Goal: Information Seeking & Learning: Learn about a topic

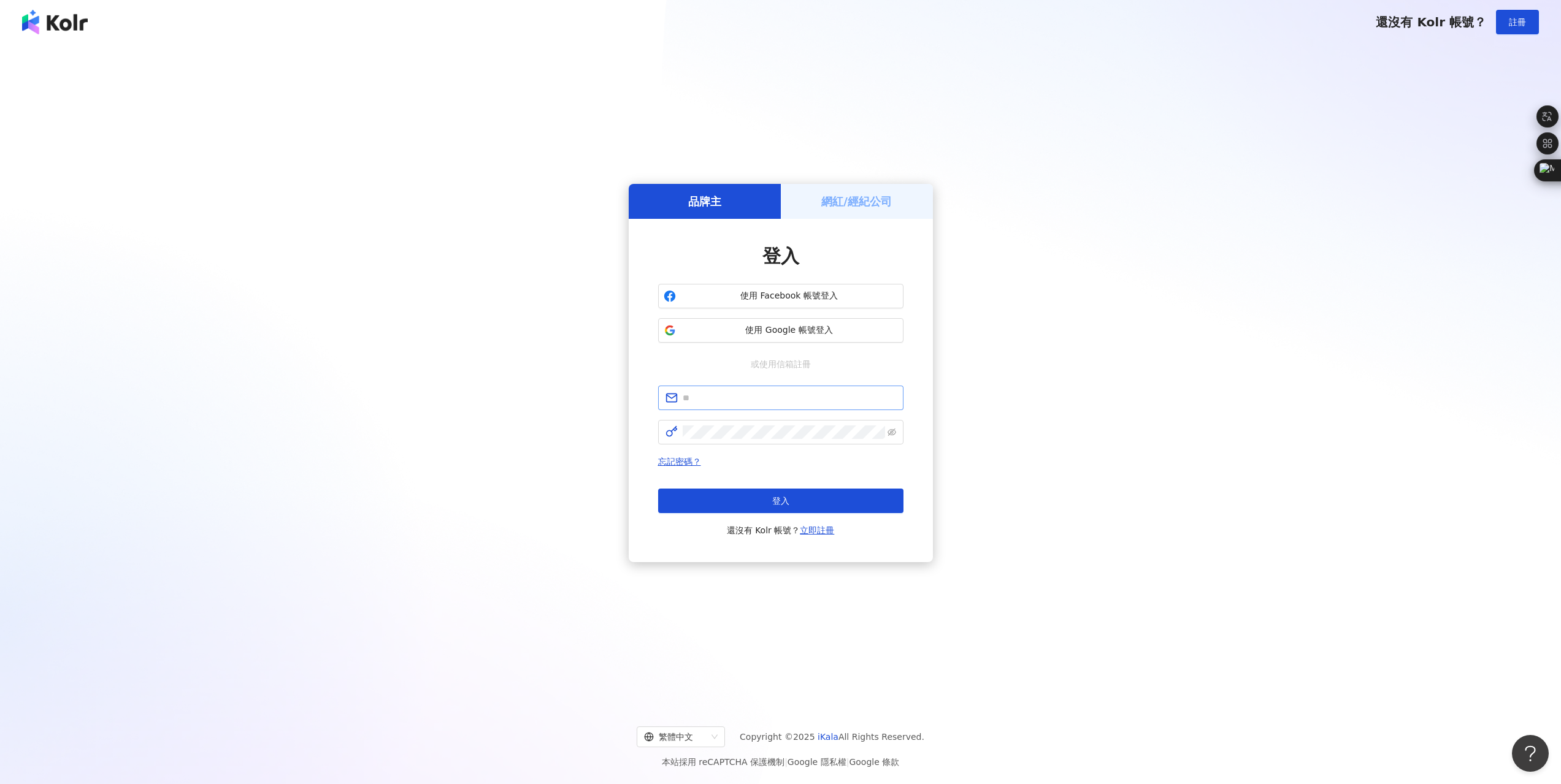
type input "**********"
click at [747, 423] on span at bounding box center [780, 432] width 245 height 24
click button "登入" at bounding box center [780, 500] width 245 height 24
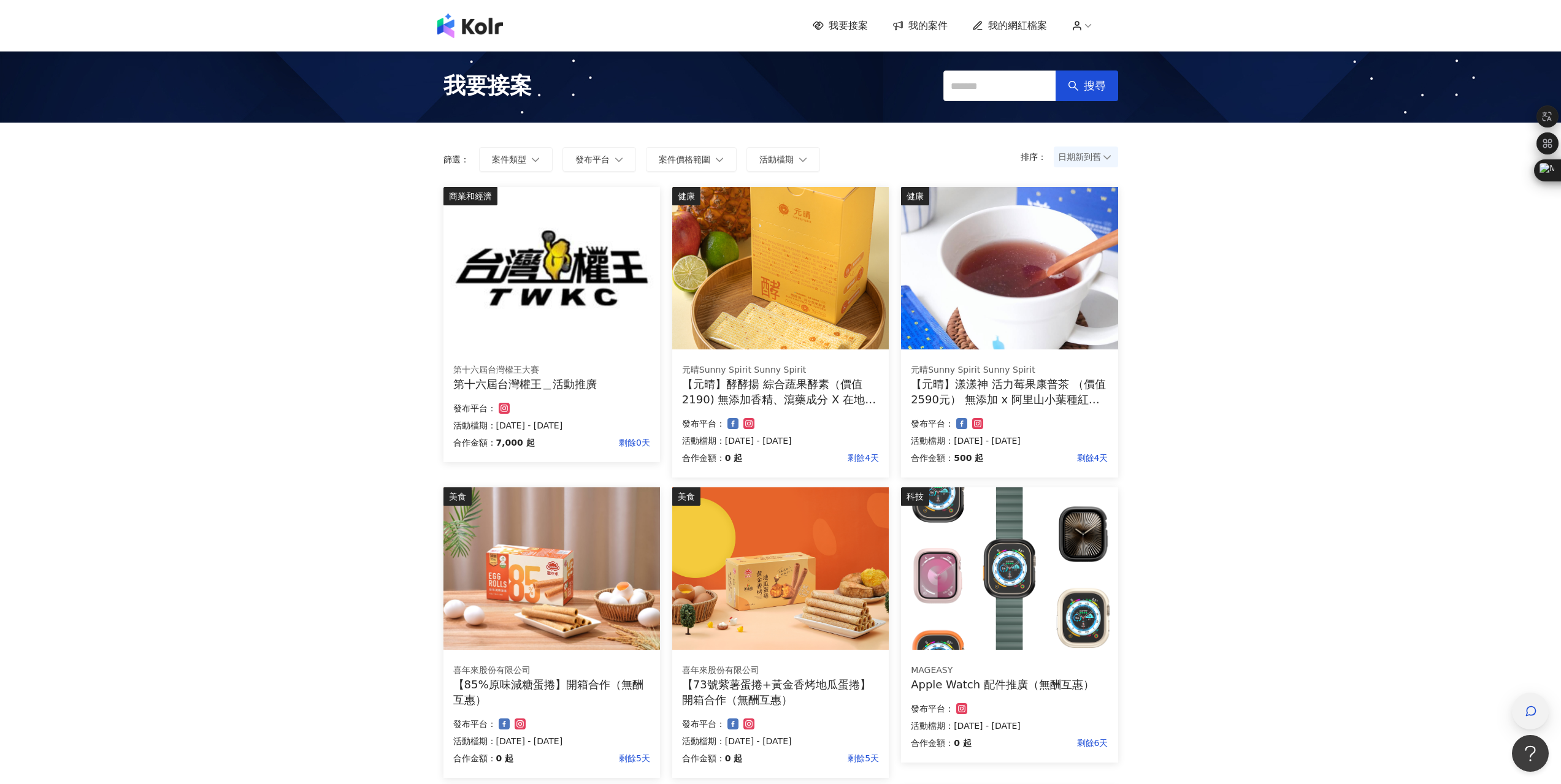
click at [1529, 712] on icon "button" at bounding box center [1531, 711] width 13 height 13
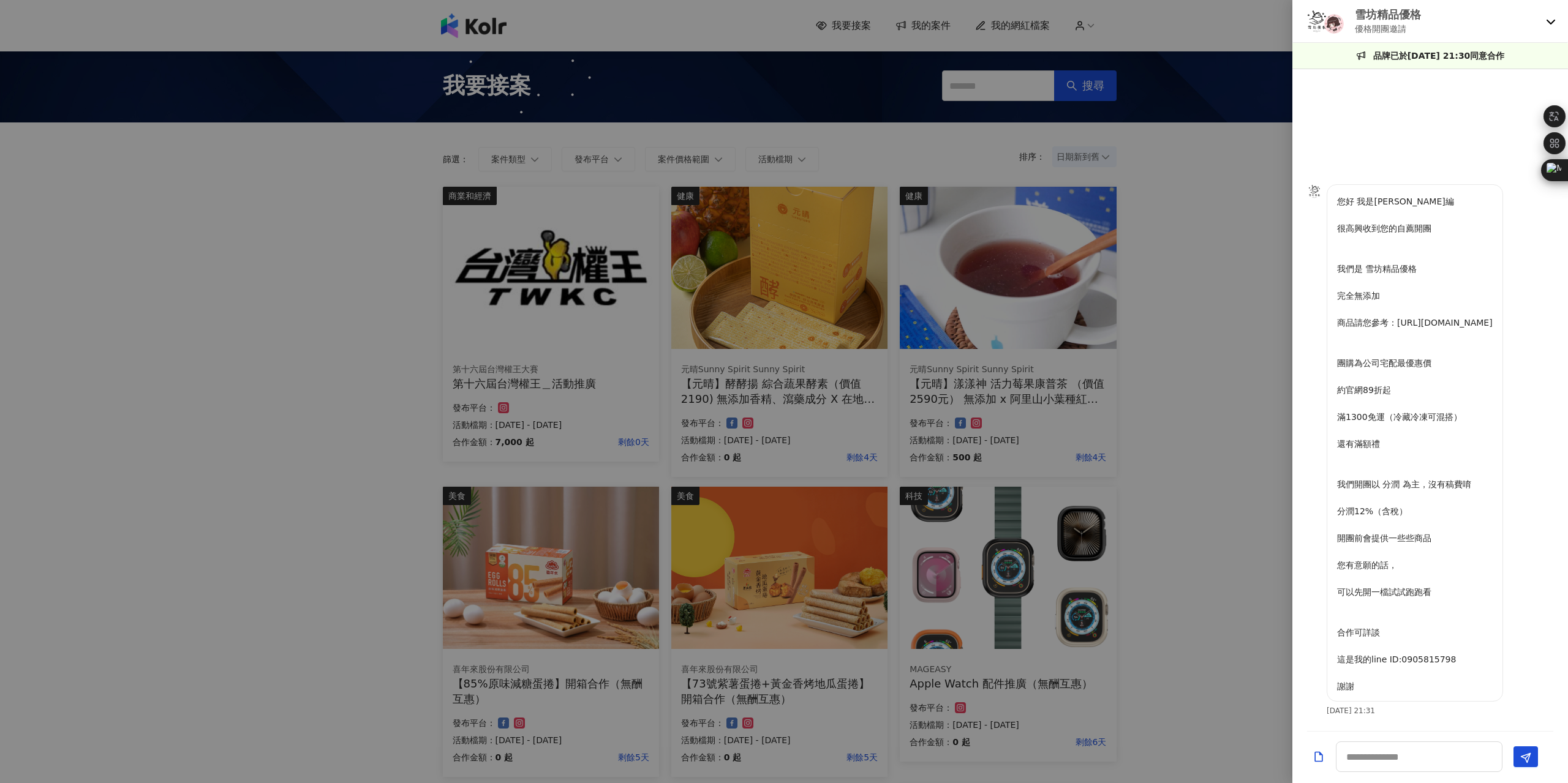
drag, startPoint x: 1265, startPoint y: 444, endPoint x: 1163, endPoint y: 277, distance: 195.7
click at [1264, 439] on div at bounding box center [784, 391] width 1568 height 783
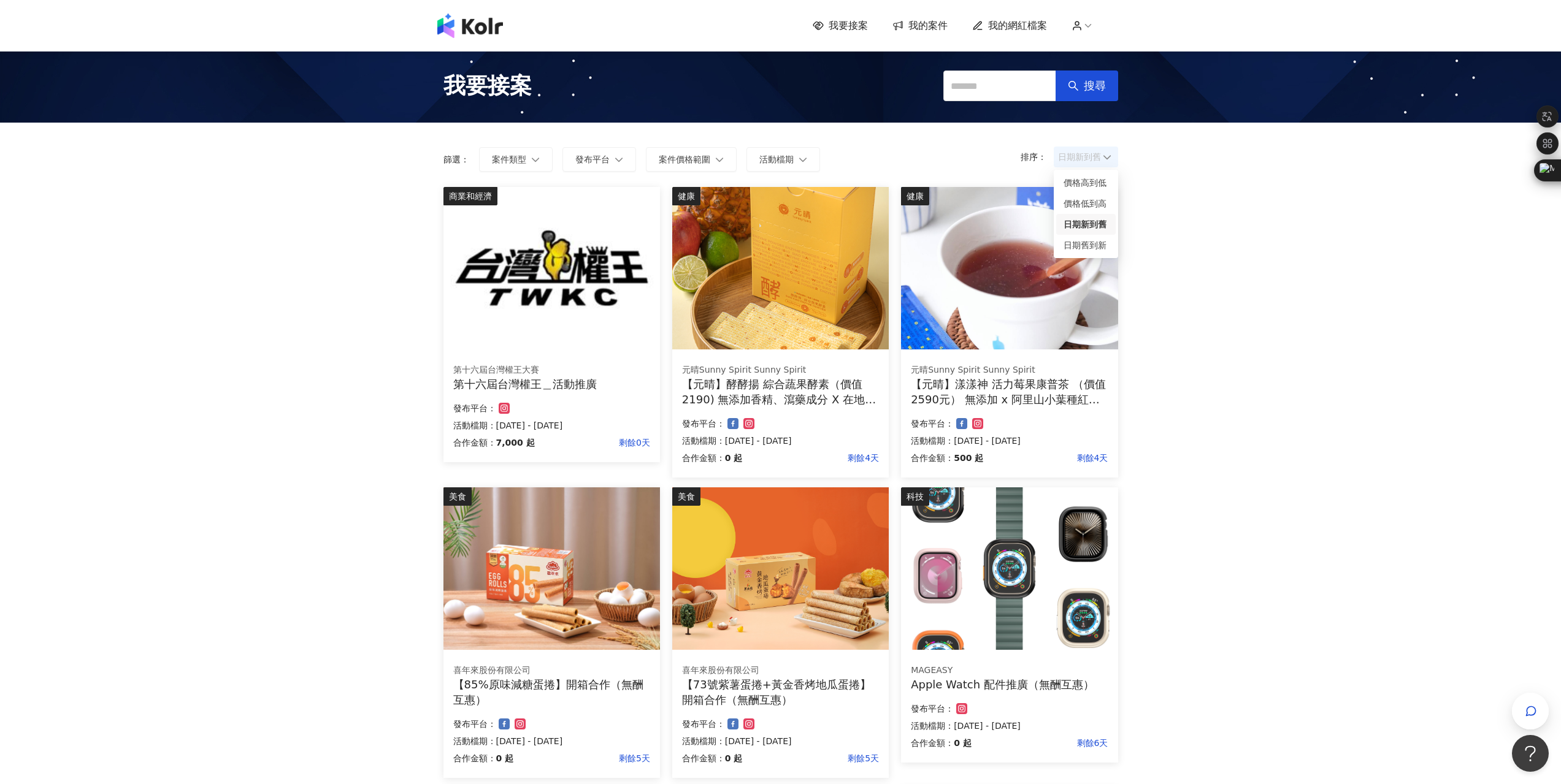
click at [1082, 157] on span "日期新到舊" at bounding box center [1086, 157] width 56 height 18
click at [1086, 223] on div "日期新到舊" at bounding box center [1086, 225] width 45 height 13
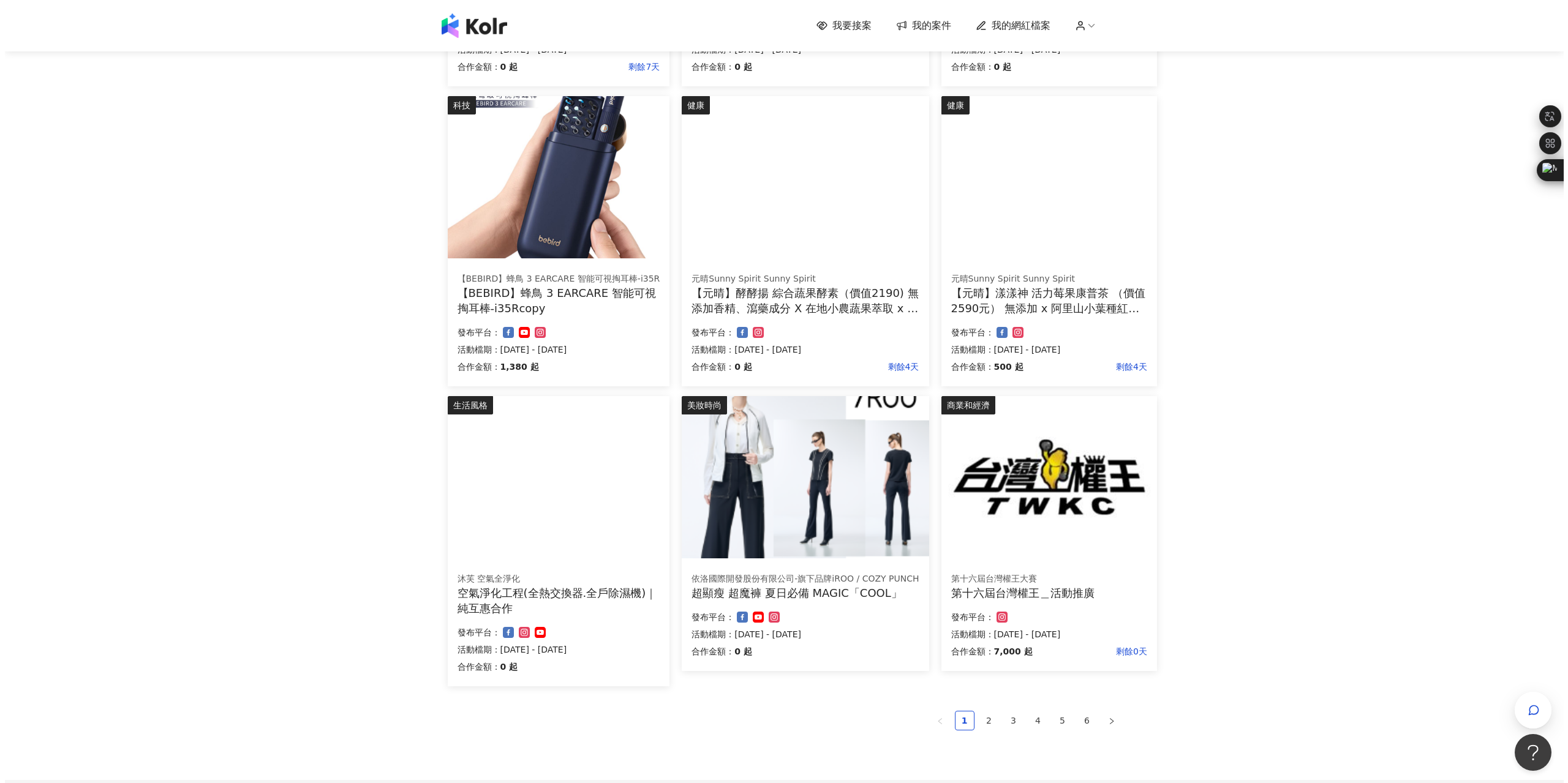
scroll to position [490, 0]
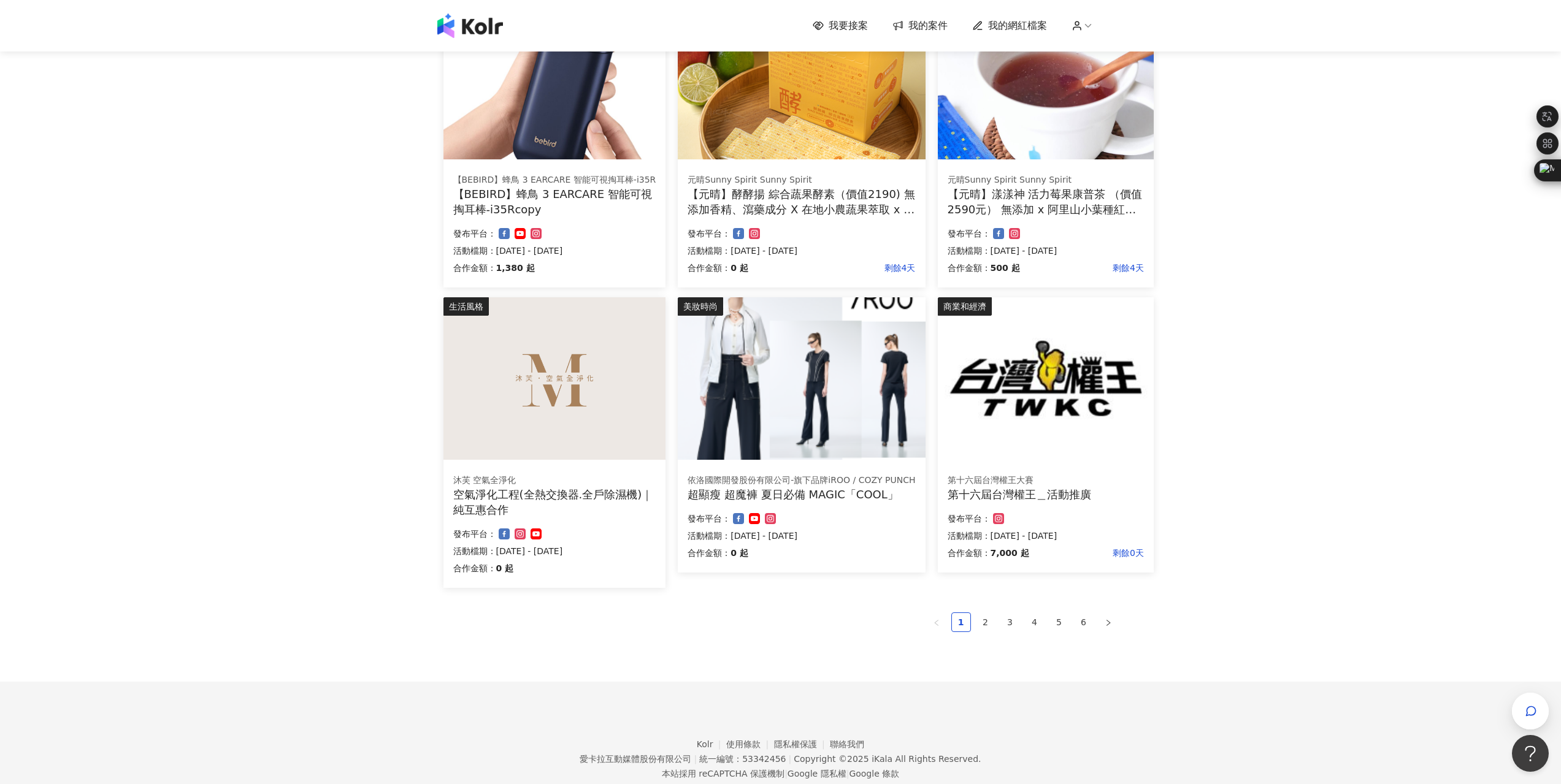
click at [1062, 209] on div "【元晴】漾漾神 活力莓果康普茶 （價值2590元） 無添加 x 阿里山小葉種紅茶 x 多國專利原料 x 營養博士科研" at bounding box center [1046, 201] width 197 height 30
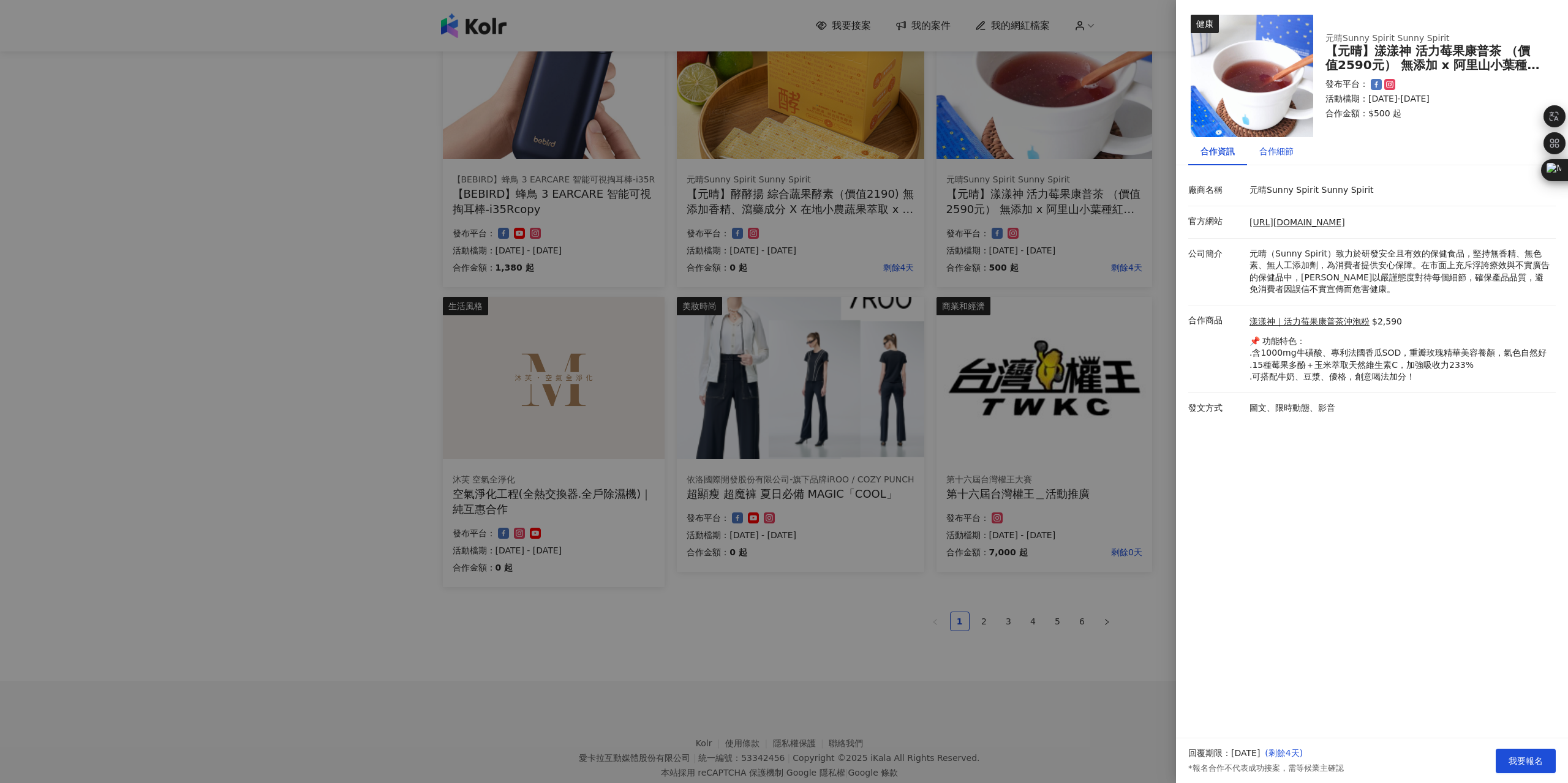
click at [1284, 147] on div "合作細節" at bounding box center [1276, 151] width 34 height 13
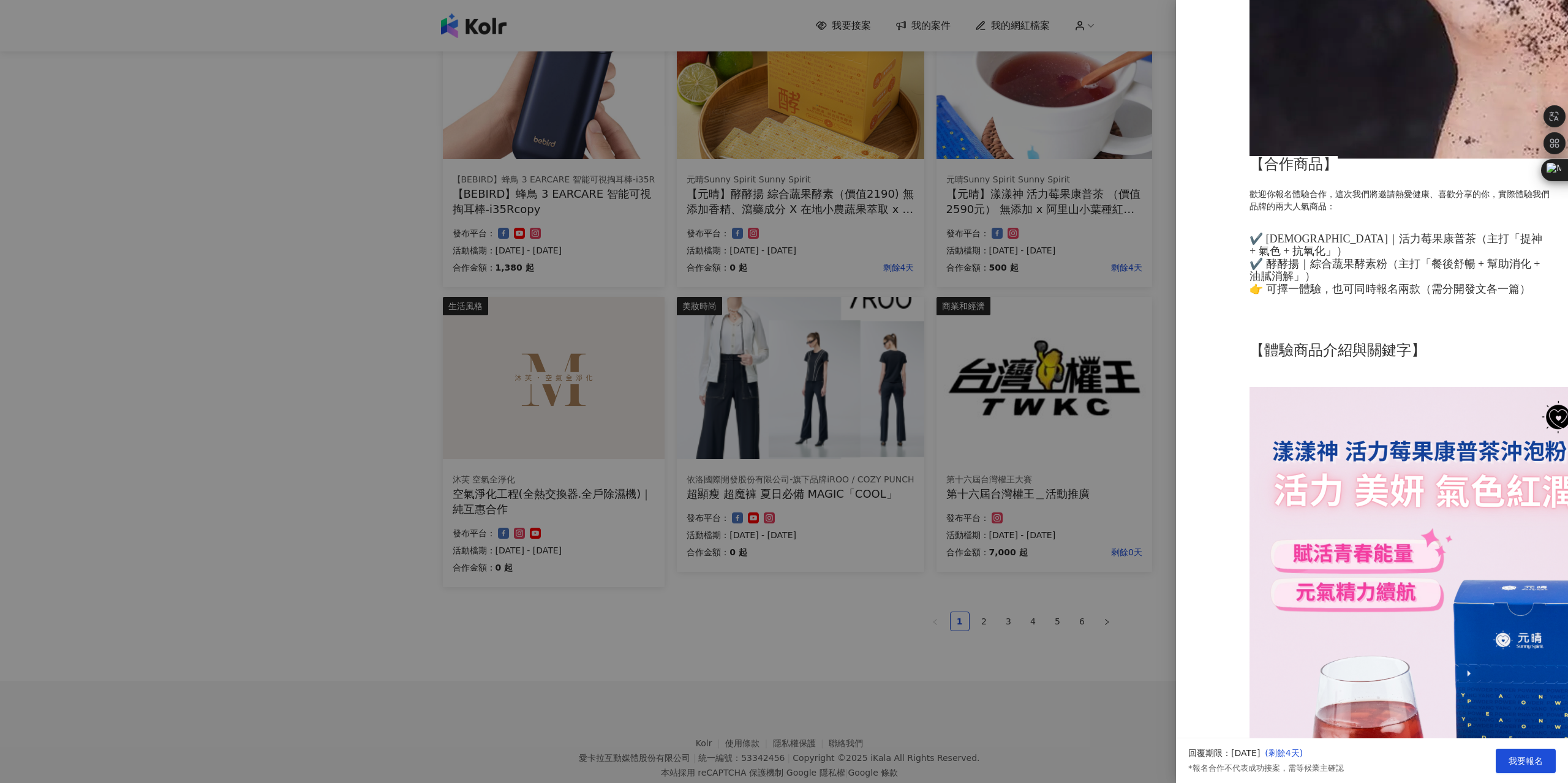
scroll to position [2143, 0]
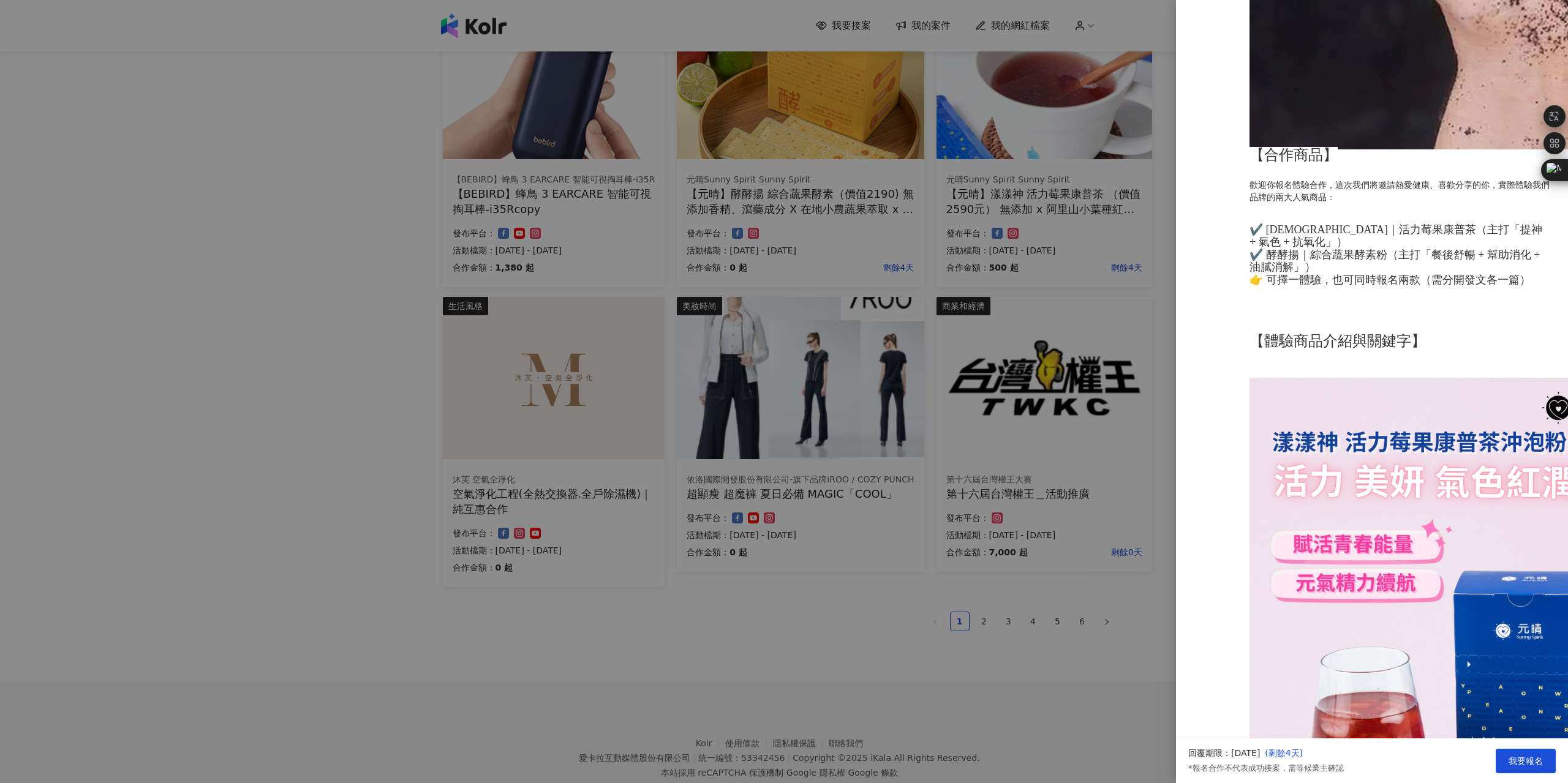
click at [1068, 510] on div at bounding box center [784, 391] width 1568 height 783
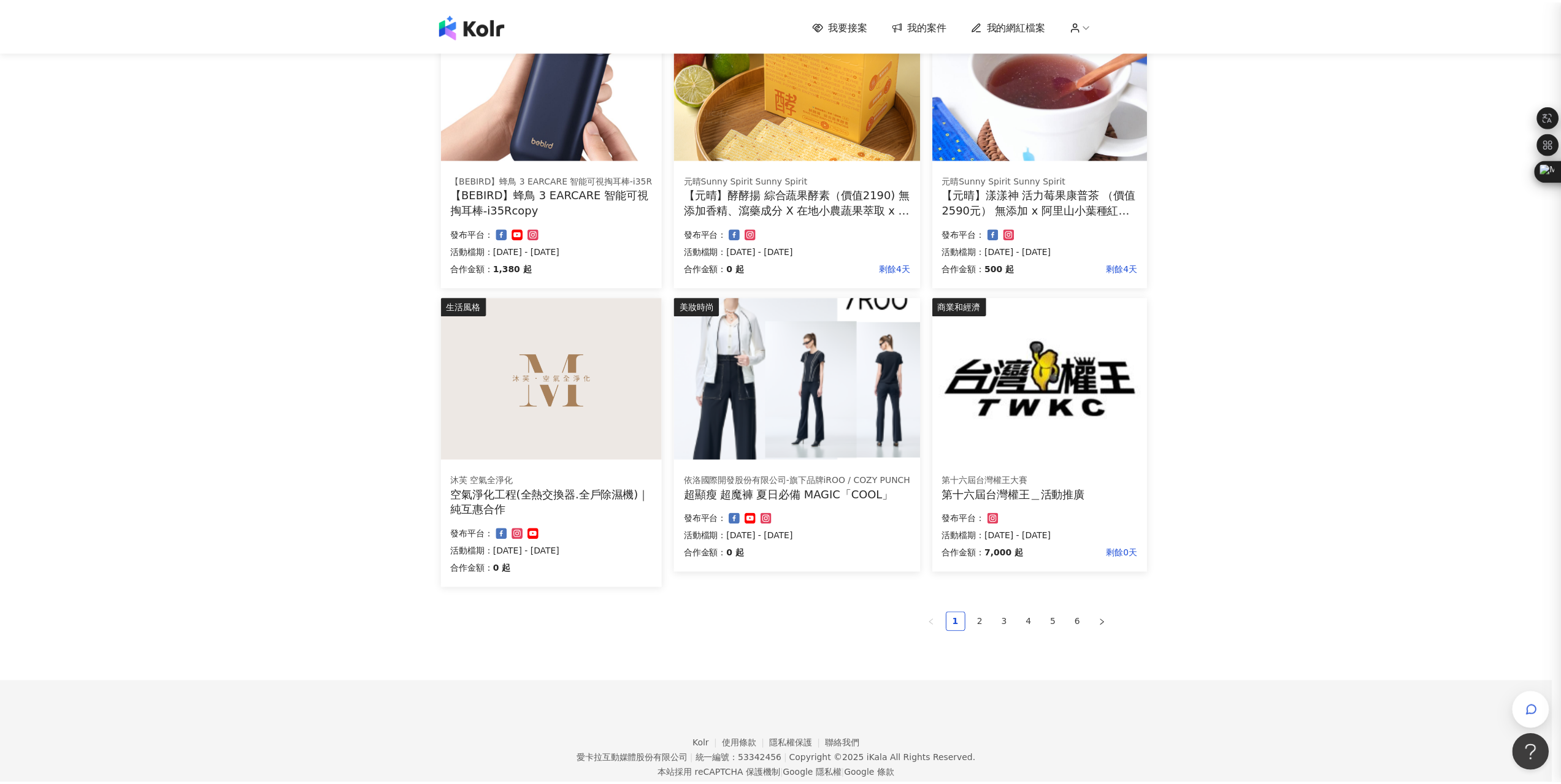
scroll to position [0, 0]
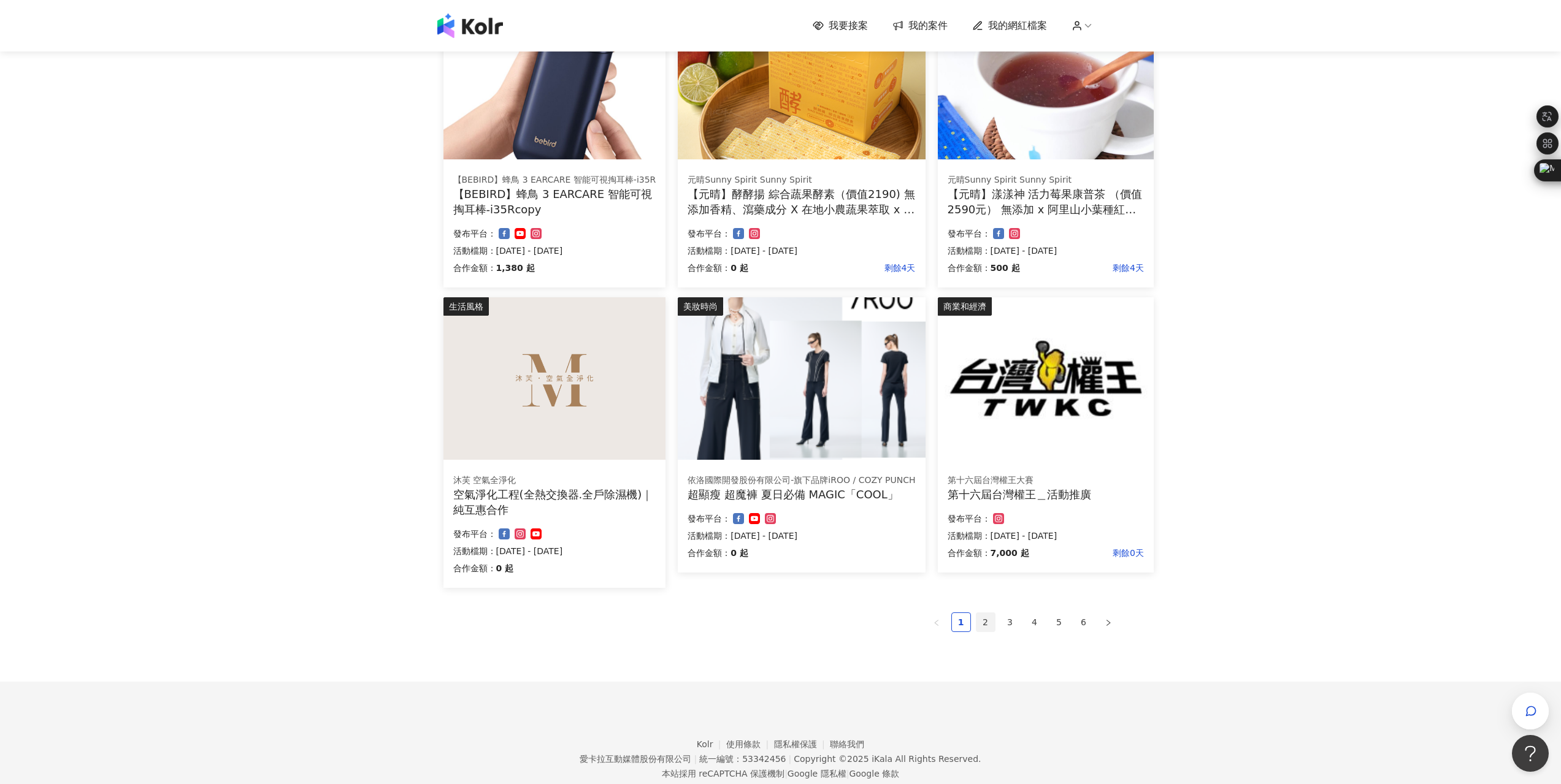
click at [987, 623] on link "2" at bounding box center [985, 622] width 18 height 18
